Goal: Information Seeking & Learning: Learn about a topic

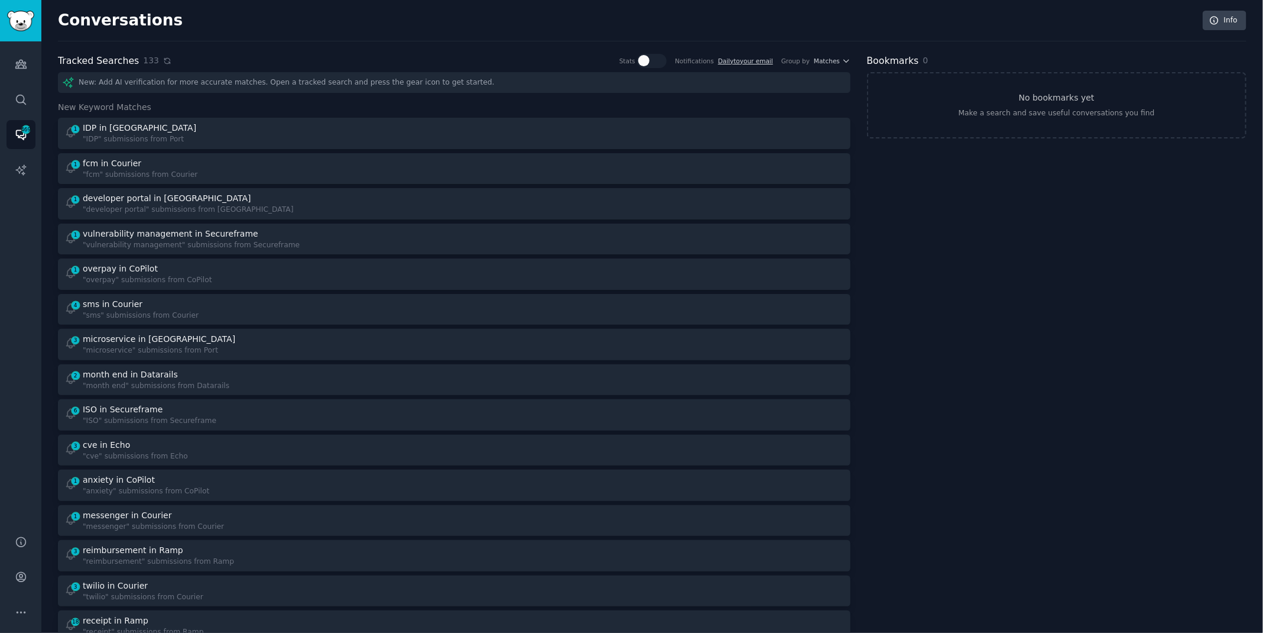
click at [164, 59] on icon at bounding box center [167, 61] width 8 height 8
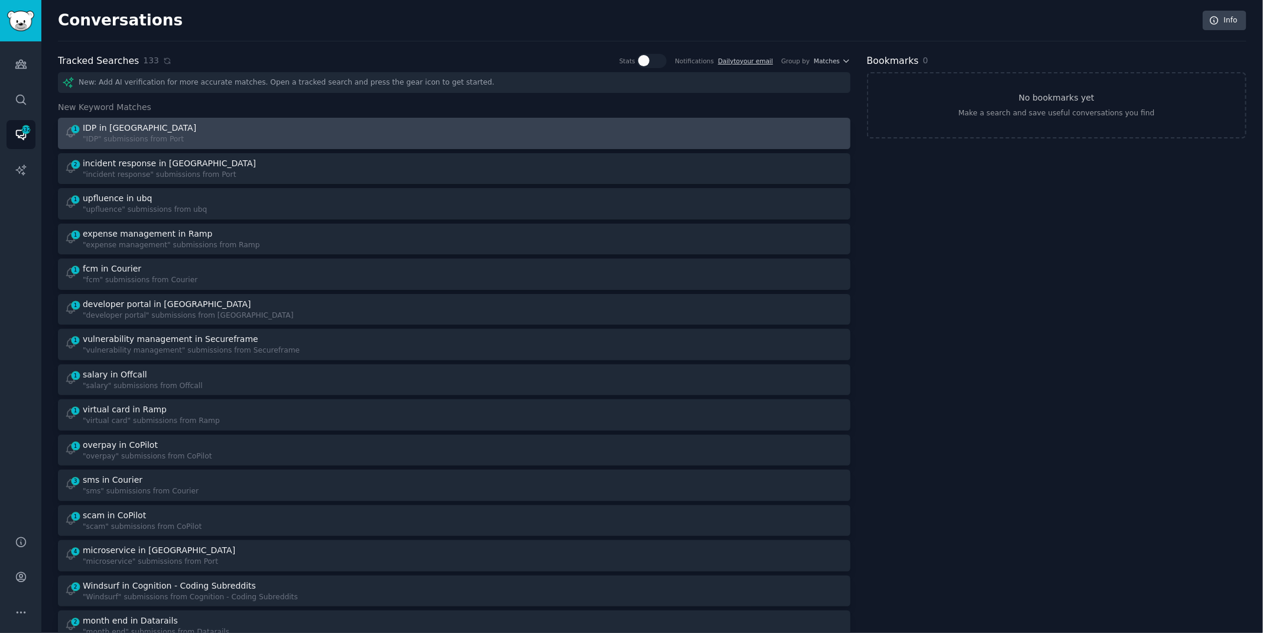
click at [236, 138] on div "1 IDP in Port "IDP" submissions from [GEOGRAPHIC_DATA]" at bounding box center [255, 133] width 382 height 23
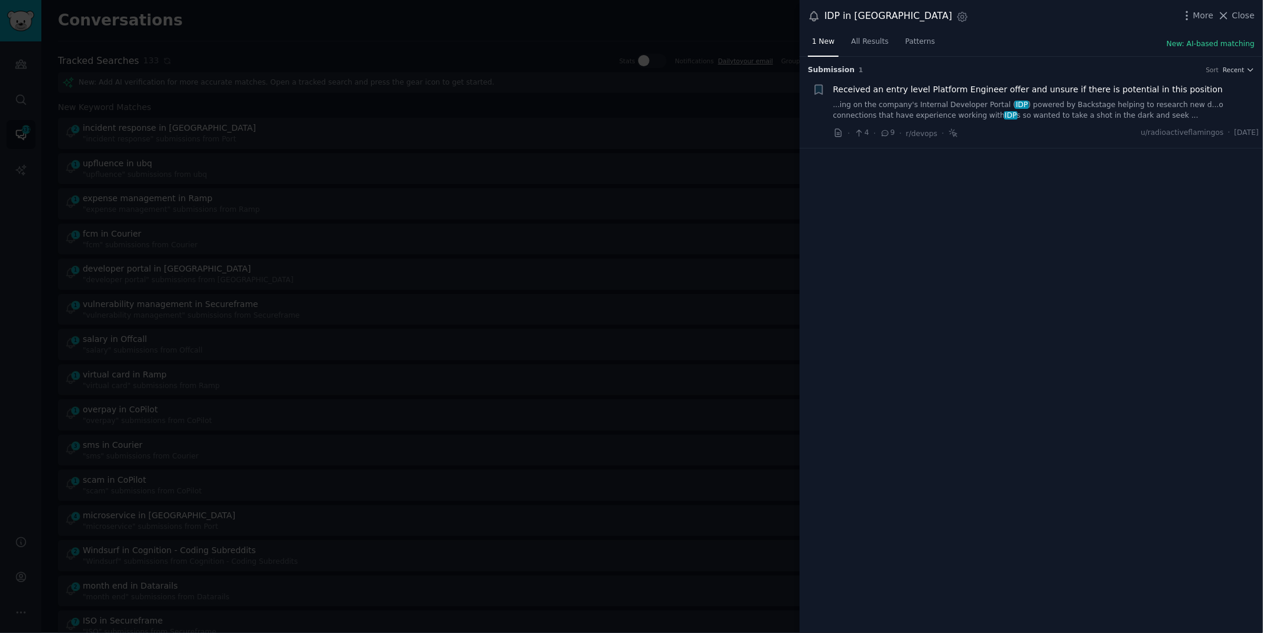
click at [1137, 106] on link "...ing on the company's Internal Developer Portal ( IDP ) powered by Backstage …" at bounding box center [1046, 110] width 426 height 21
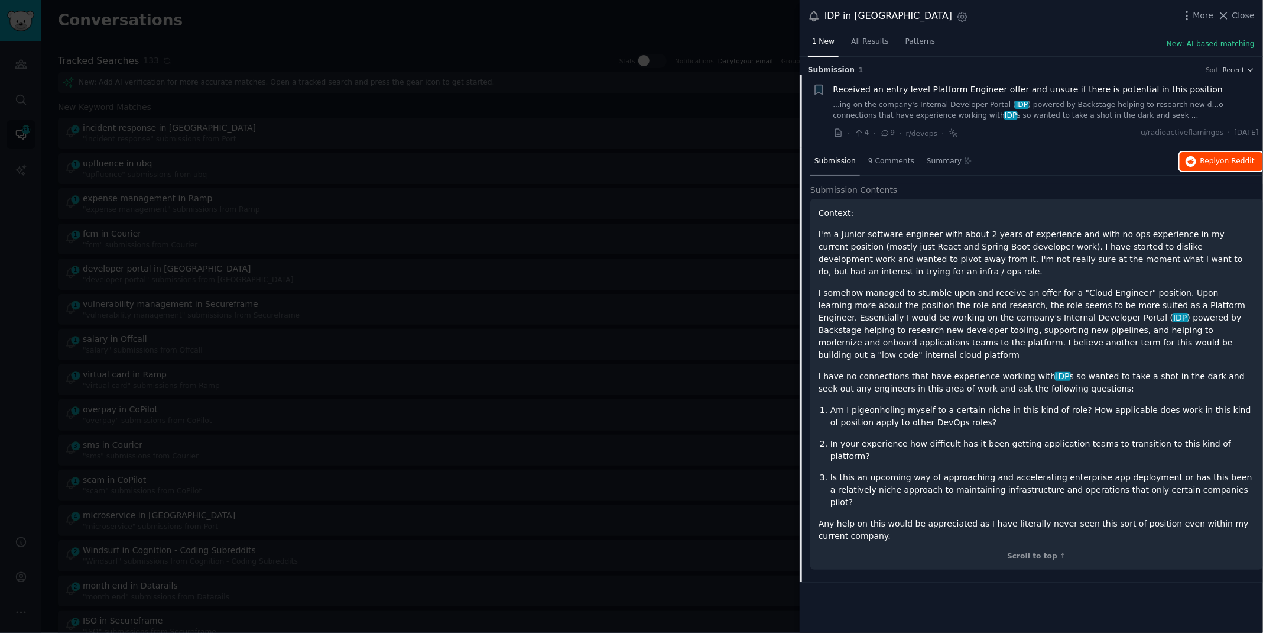
click at [1199, 165] on button "Reply on Reddit" at bounding box center [1221, 161] width 83 height 19
click at [338, 18] on div at bounding box center [631, 316] width 1263 height 633
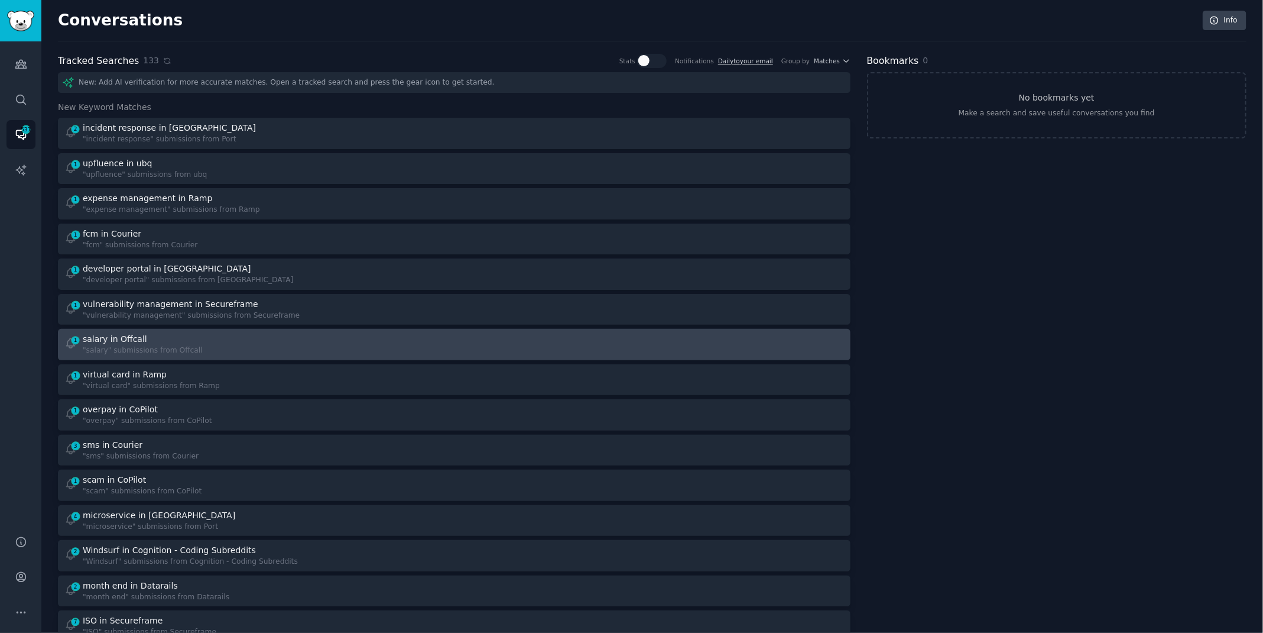
click at [234, 346] on div "1 salary in Offcall "salary" submissions from Offcall" at bounding box center [255, 344] width 382 height 23
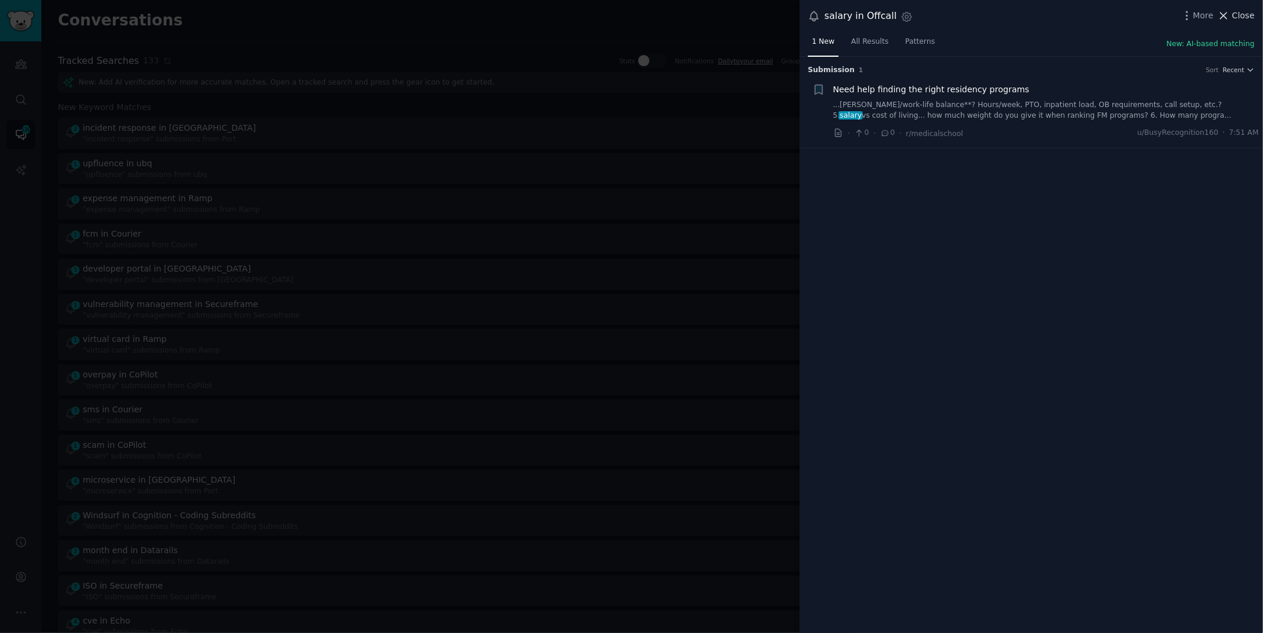
click at [1233, 17] on button "Close" at bounding box center [1236, 15] width 37 height 12
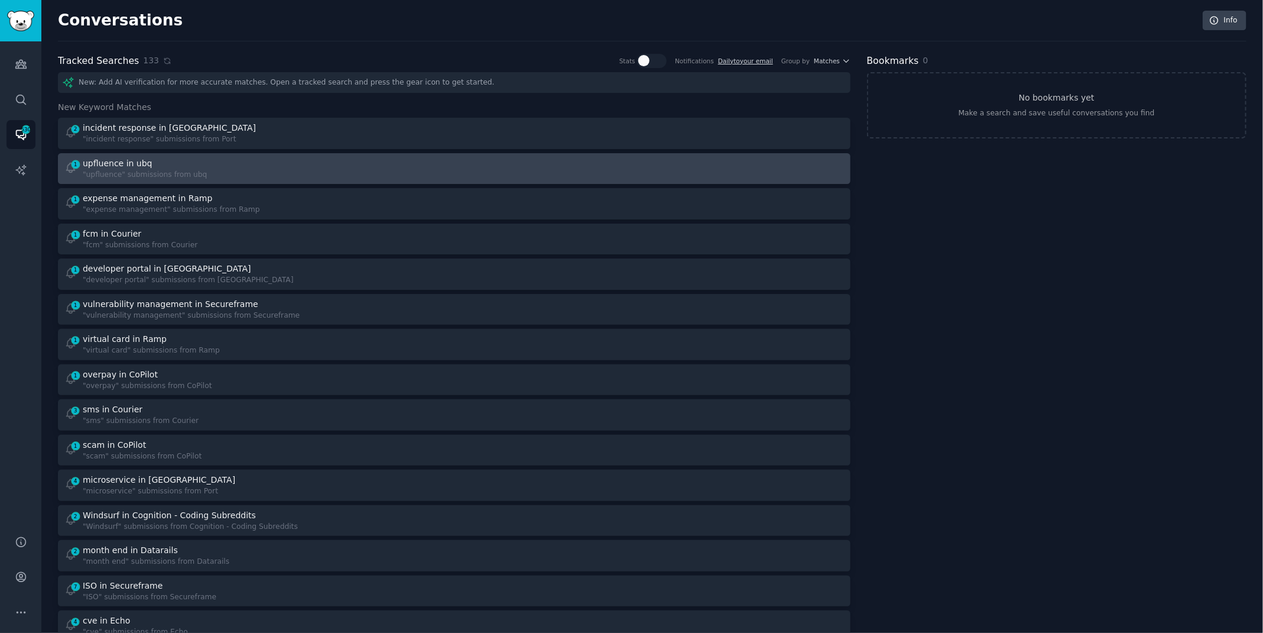
click at [308, 157] on div "1 upfluence in ubq "upfluence" submissions from ubq" at bounding box center [255, 168] width 382 height 23
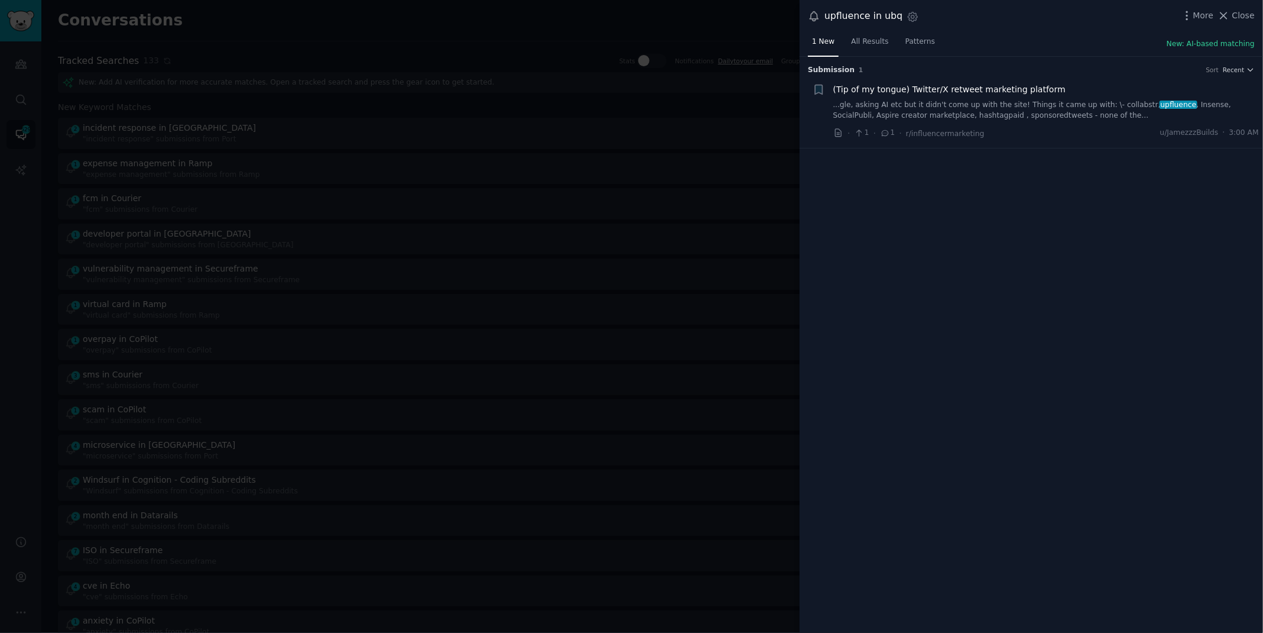
click at [1013, 98] on div "(Tip of my tongue) Twitter/X retweet marketing platform ...gle, asking AI etc b…" at bounding box center [1046, 101] width 426 height 37
click at [1011, 103] on link "...gle, asking AI etc but it didn't come up with the site! Things it came up wi…" at bounding box center [1046, 110] width 426 height 21
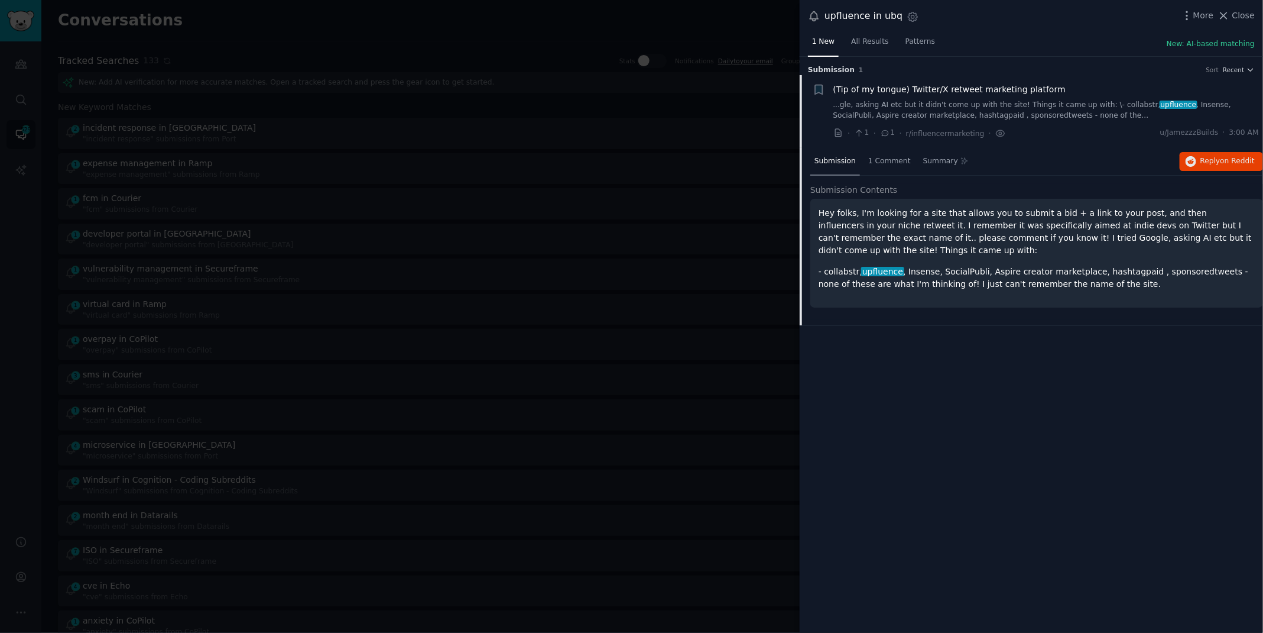
click at [535, 21] on div at bounding box center [631, 316] width 1263 height 633
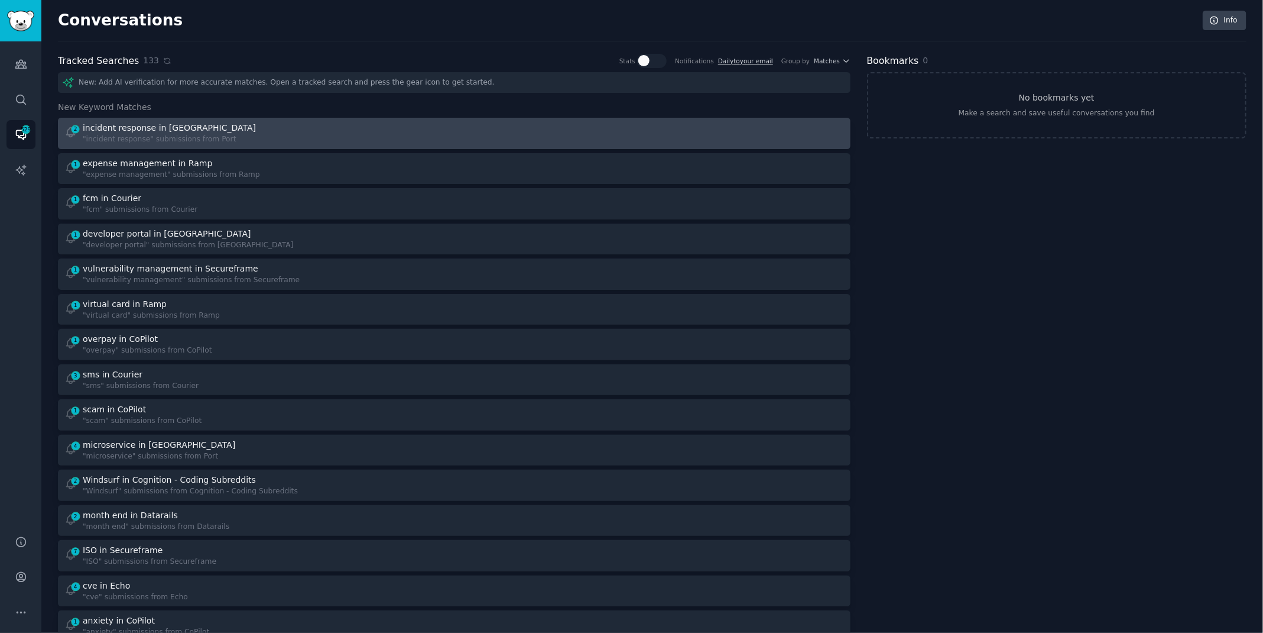
click at [359, 141] on div "2 incident response in Port "incident response" submissions from Port" at bounding box center [255, 133] width 382 height 23
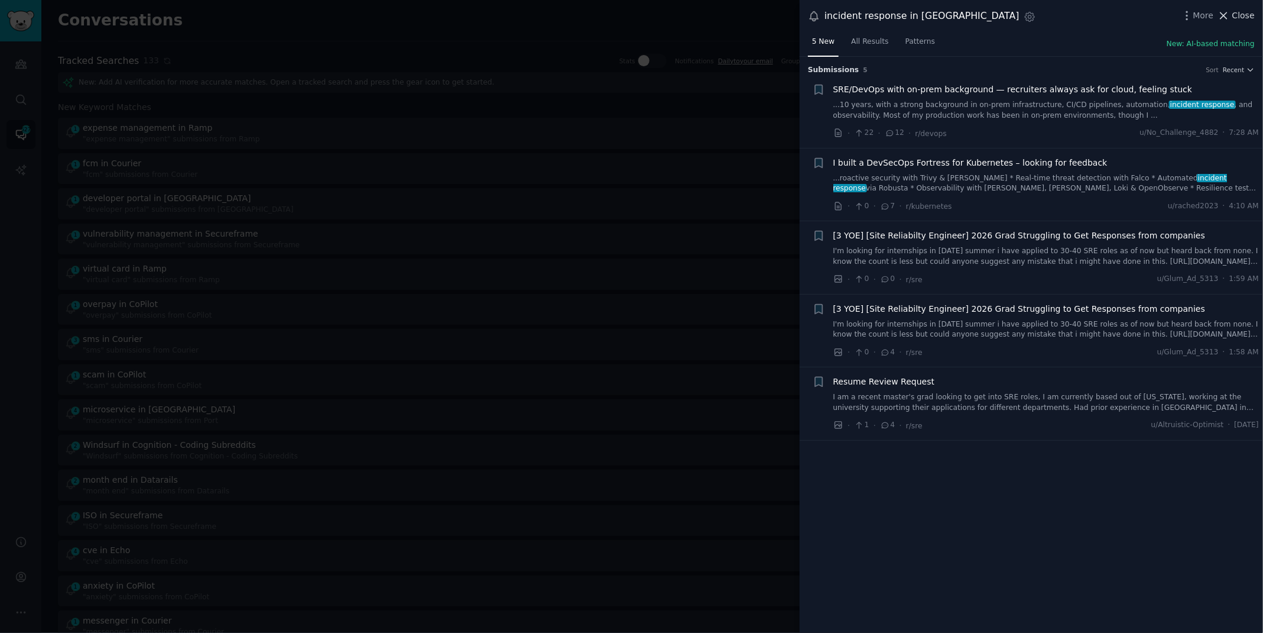
click at [1238, 14] on span "Close" at bounding box center [1244, 15] width 22 height 12
